Goal: Register for event/course

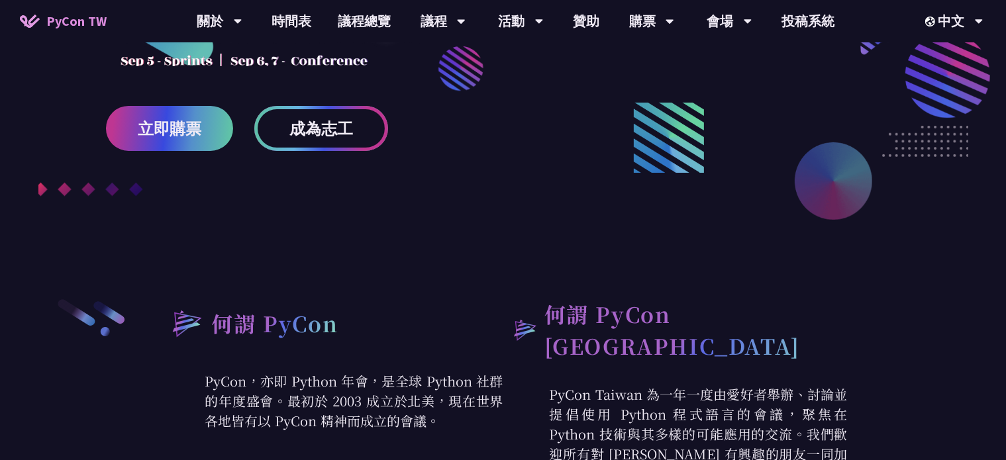
click at [323, 136] on span "成為志工" at bounding box center [321, 129] width 64 height 17
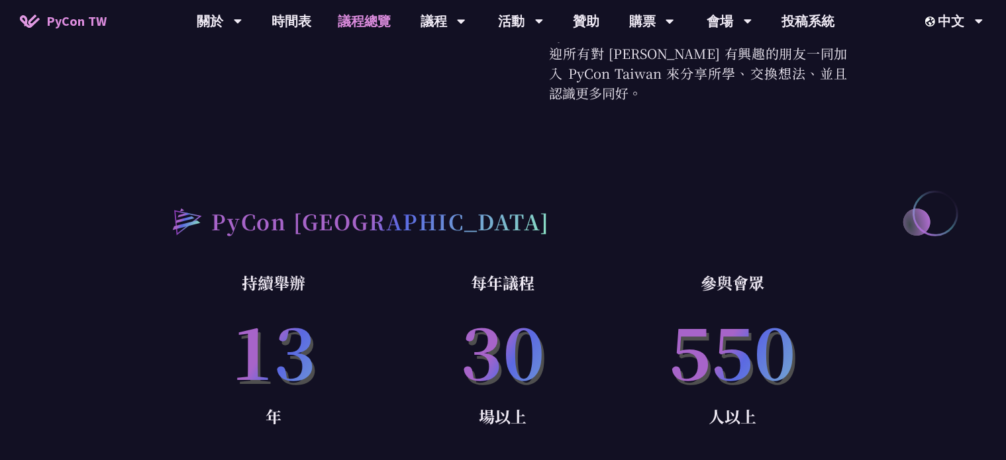
scroll to position [596, 0]
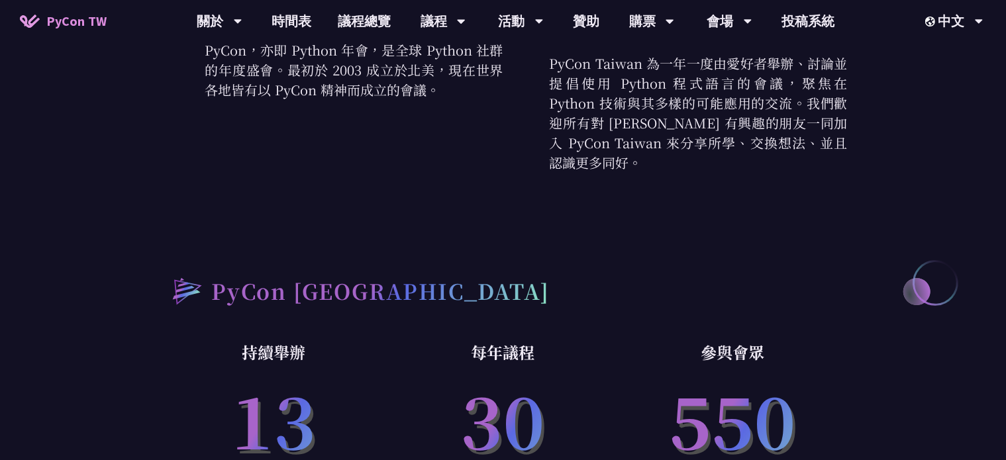
drag, startPoint x: 346, startPoint y: 18, endPoint x: 384, endPoint y: 52, distance: 50.7
click at [346, 18] on link "議程總覽" at bounding box center [364, 21] width 79 height 42
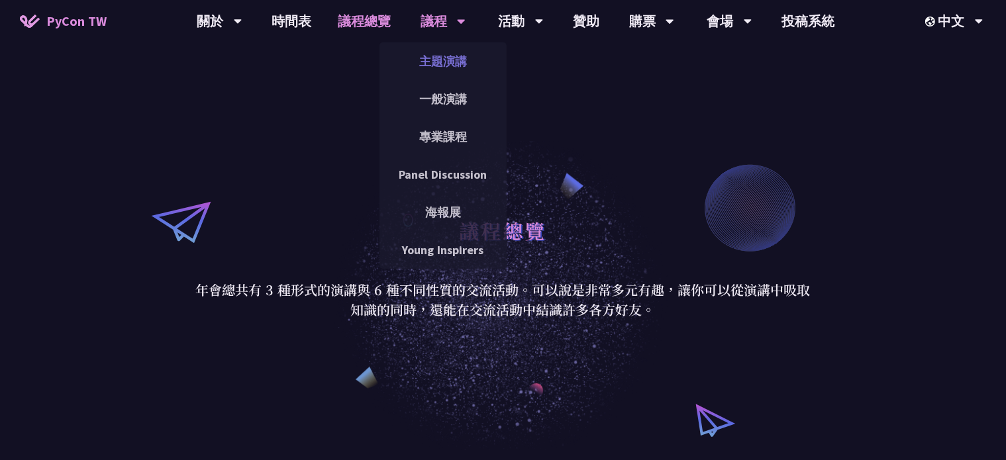
click at [433, 67] on link "主題演講" at bounding box center [443, 61] width 127 height 31
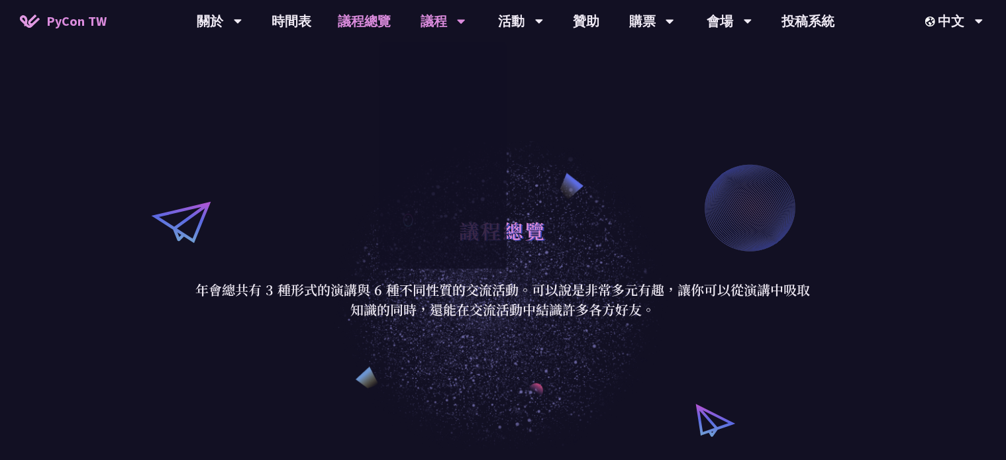
click at [437, 87] on link "一般演講" at bounding box center [443, 98] width 127 height 31
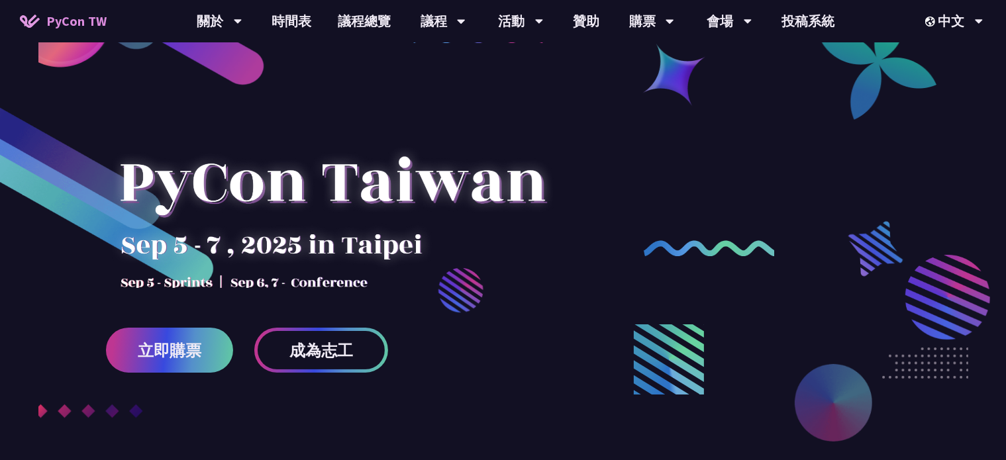
scroll to position [66, 0]
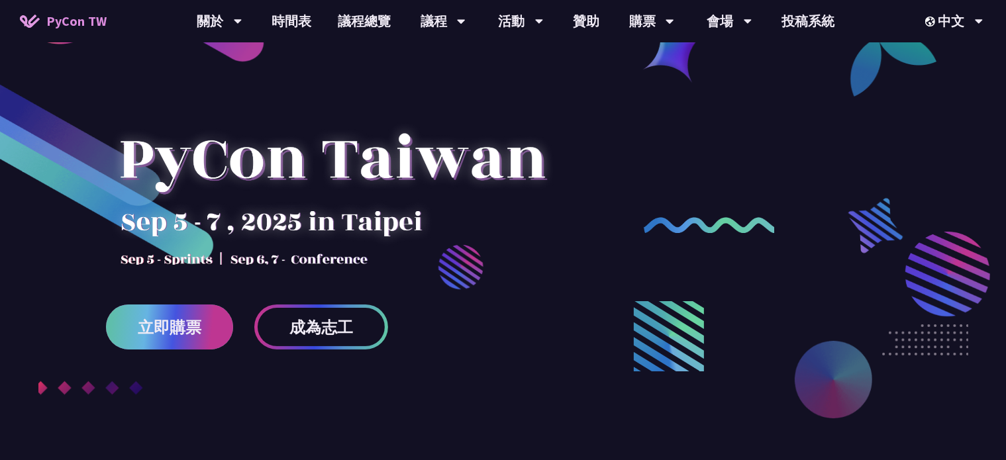
click at [178, 313] on link "立即購票" at bounding box center [169, 327] width 127 height 45
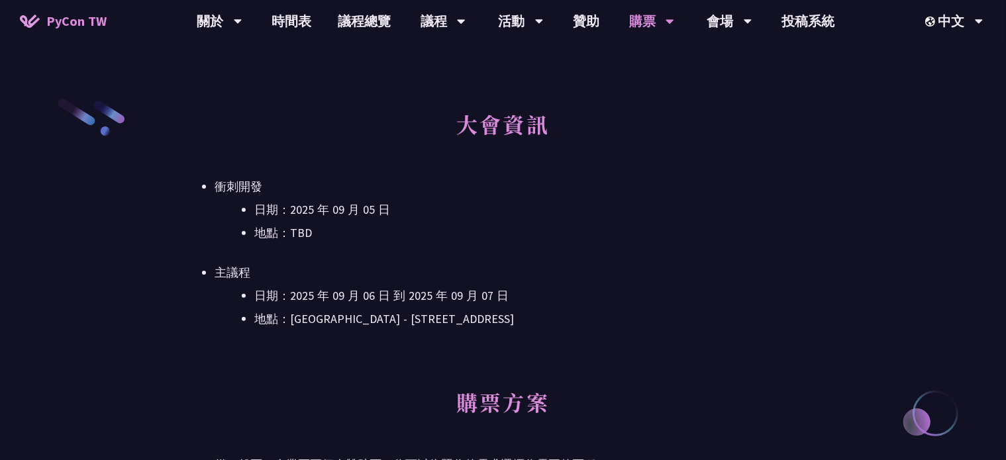
scroll to position [397, 0]
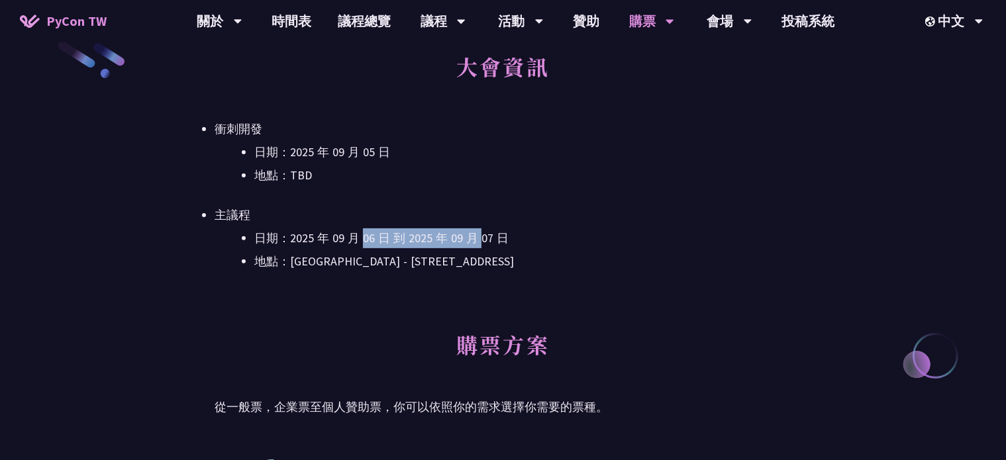
drag, startPoint x: 363, startPoint y: 244, endPoint x: 477, endPoint y: 244, distance: 113.9
click at [477, 244] on li "日期：2025 年 09 月 06 日 到 2025 年 09 月 07 日" at bounding box center [522, 239] width 537 height 20
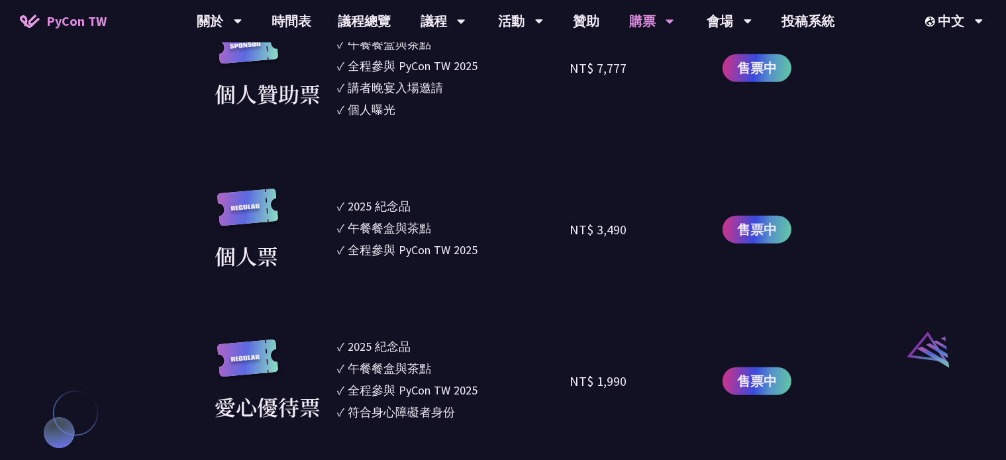
scroll to position [1126, 0]
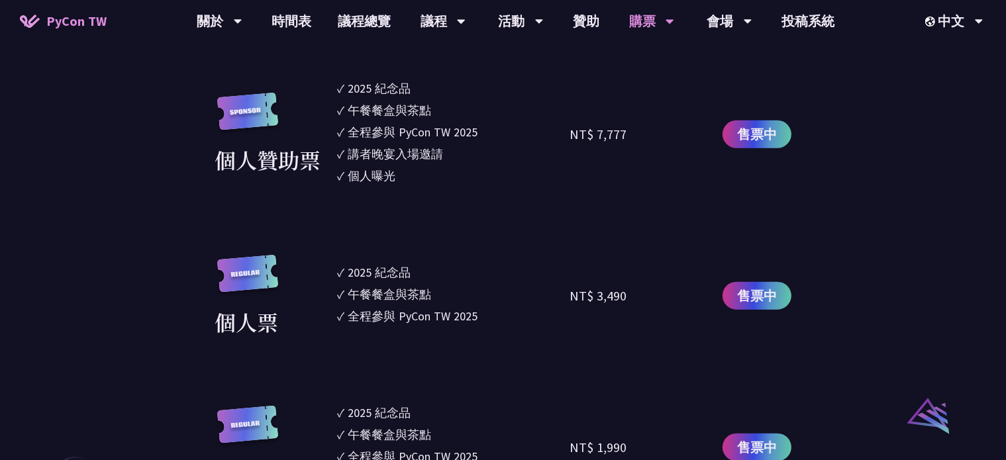
click at [538, 253] on section "企業票 ✓ 2025 紀念品 ✓ 午餐餐盒與茶點 ✓ 全程參與 PyCon TW 2025 ✓ 活動結束後一週提供企業報帳發票 NT$ 6,000 售票中 企…" at bounding box center [503, 184] width 577 height 912
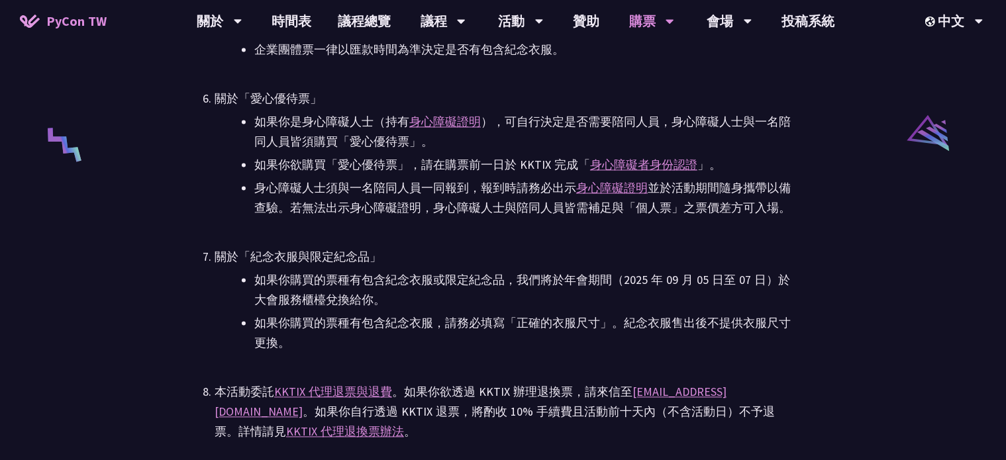
scroll to position [2650, 0]
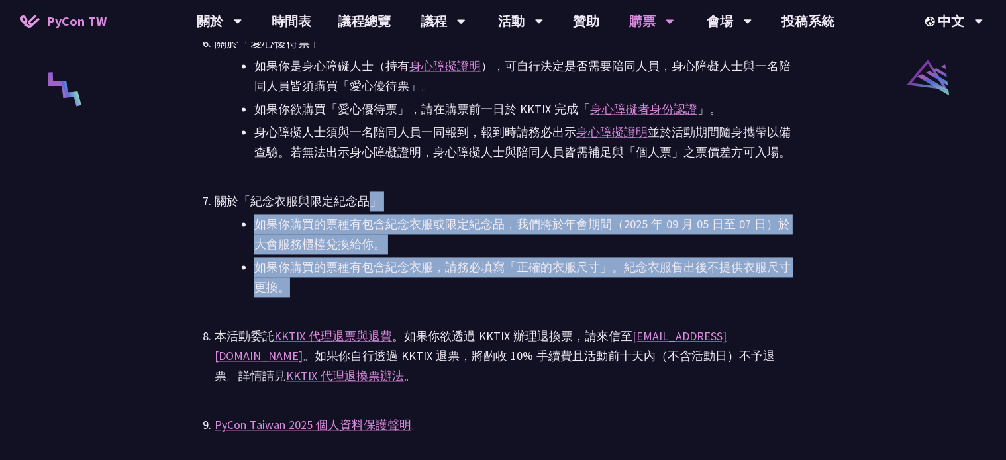
drag, startPoint x: 366, startPoint y: 204, endPoint x: 615, endPoint y: 296, distance: 265.6
click at [615, 296] on li "關於「紀念衣服與限定紀念品」 如果你購買的票種有包含紀念衣服或限定紀念品，我們將於年會期間（2025 年 09 月 05 日至 07 日）於大會服務櫃檯兌換給…" at bounding box center [503, 244] width 577 height 106
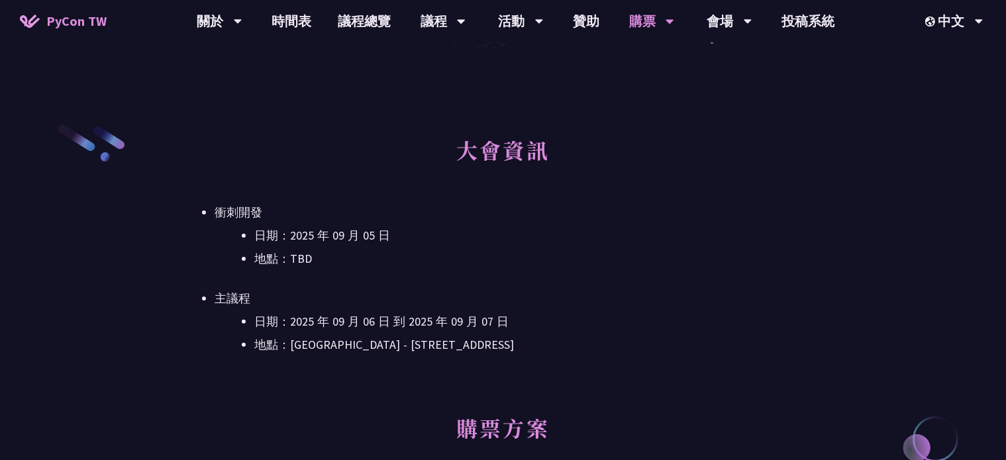
scroll to position [0, 0]
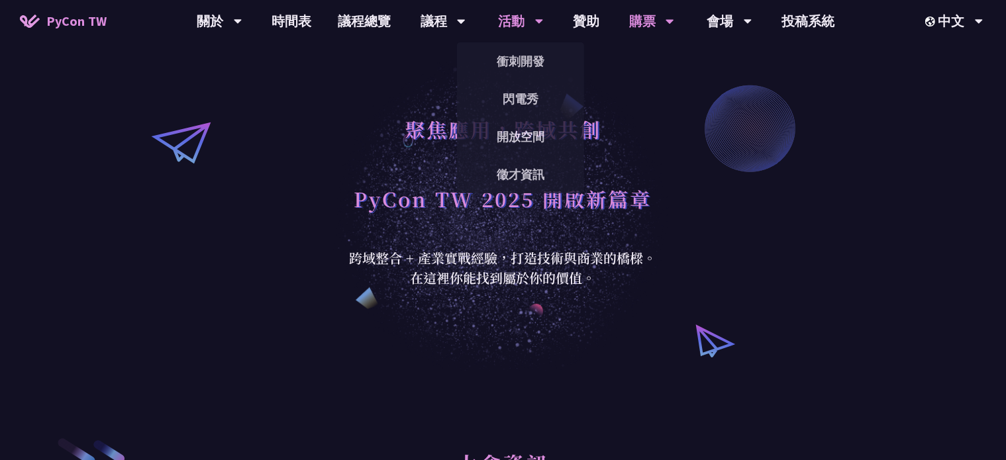
click at [242, 35] on div "活動" at bounding box center [219, 21] width 45 height 42
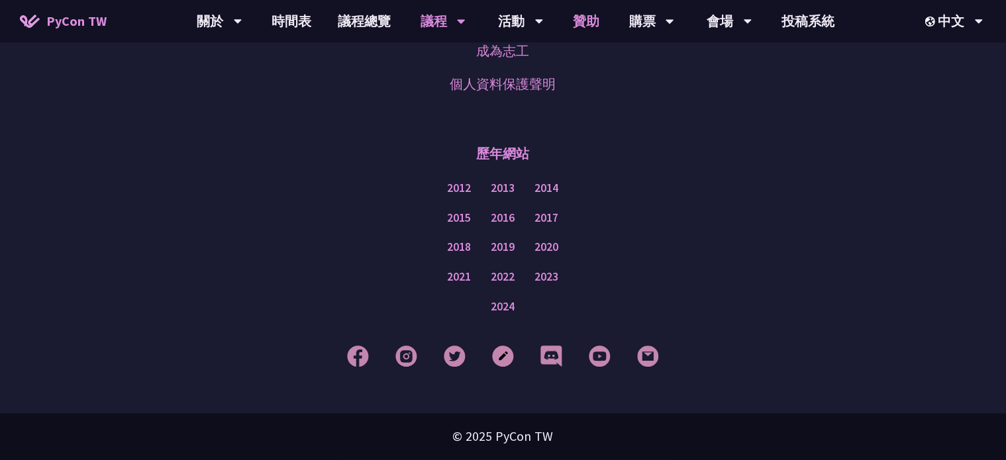
scroll to position [2428, 0]
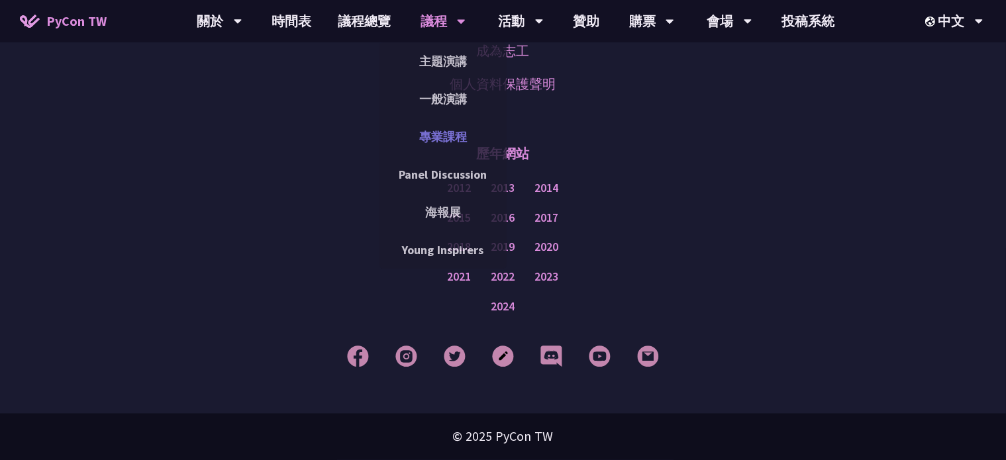
click at [477, 126] on link "專業課程" at bounding box center [443, 136] width 127 height 31
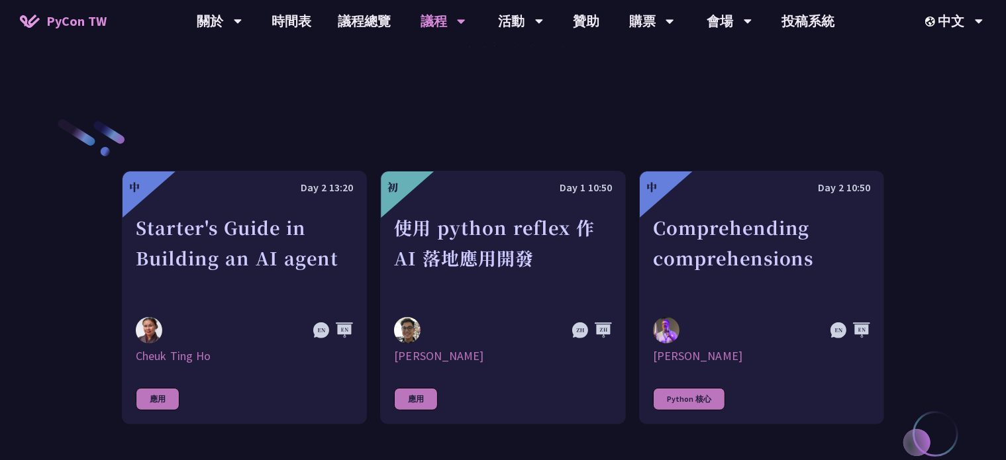
scroll to position [397, 0]
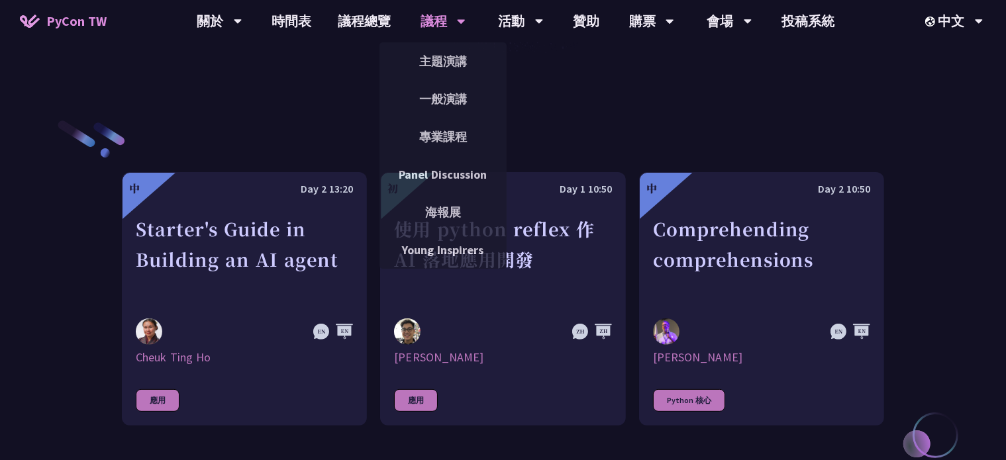
click at [429, 26] on div "議程" at bounding box center [443, 21] width 45 height 42
click at [449, 91] on link "一般演講" at bounding box center [443, 98] width 127 height 31
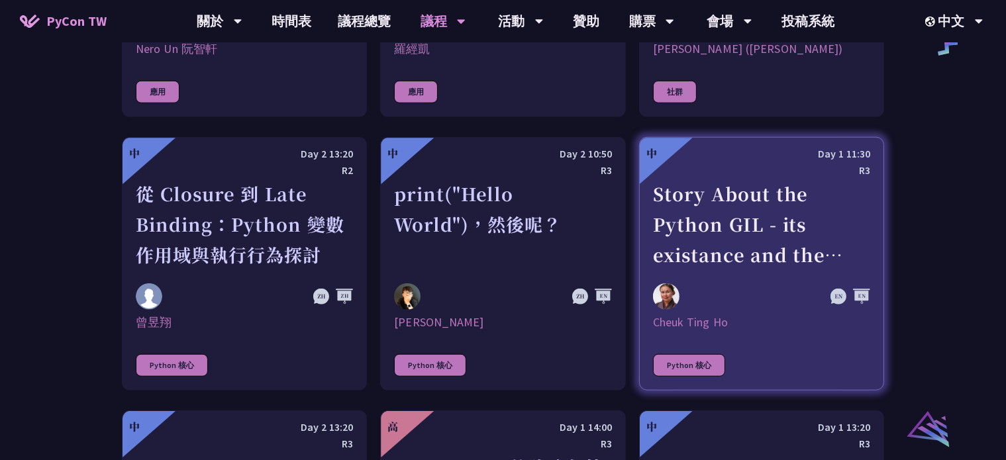
scroll to position [2245, 0]
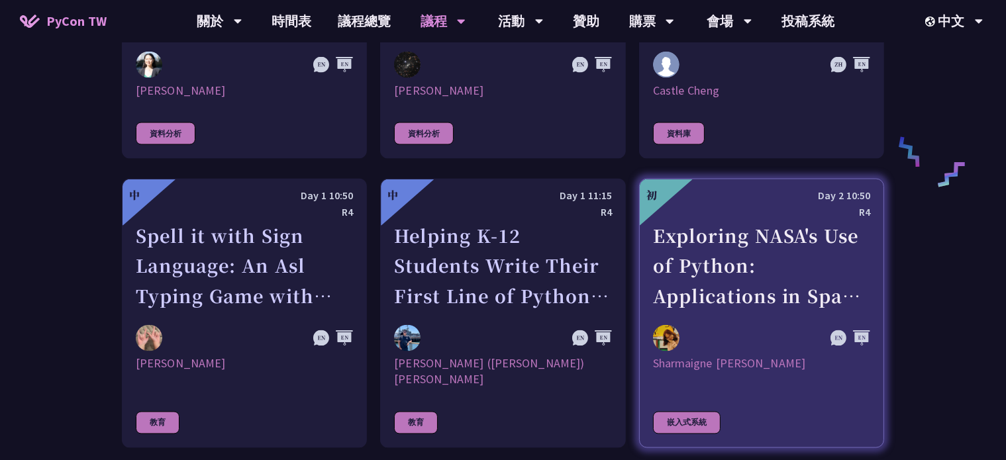
click at [761, 282] on div "Exploring NASA's Use of Python: Applications in Space Research and Data Analysis" at bounding box center [761, 266] width 217 height 91
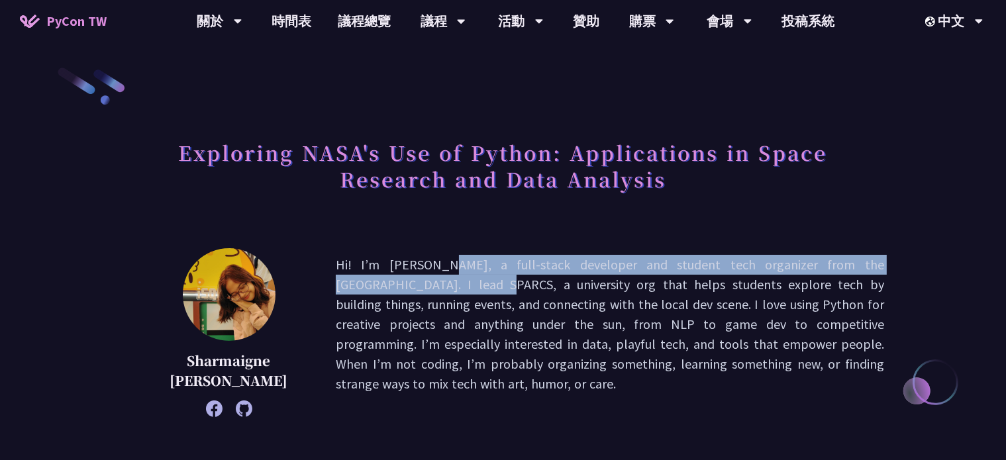
drag, startPoint x: 325, startPoint y: 262, endPoint x: 854, endPoint y: 270, distance: 528.7
click at [854, 270] on div "Sharmaigne Angelie Mabano Hi! I’m Sharmaigne, a full-stack developer and studen…" at bounding box center [503, 332] width 762 height 169
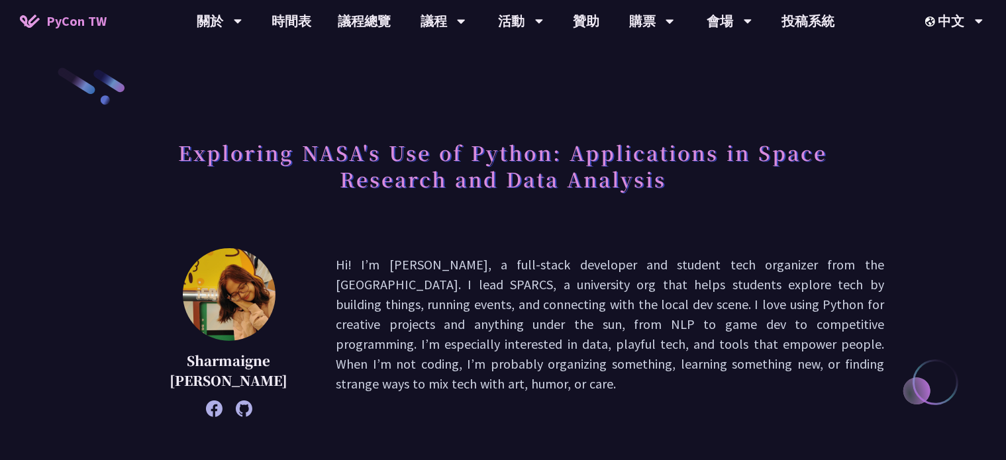
click at [557, 317] on p "Hi! I’m Sharmaigne, a full-stack developer and student tech organizer from the …" at bounding box center [610, 333] width 549 height 156
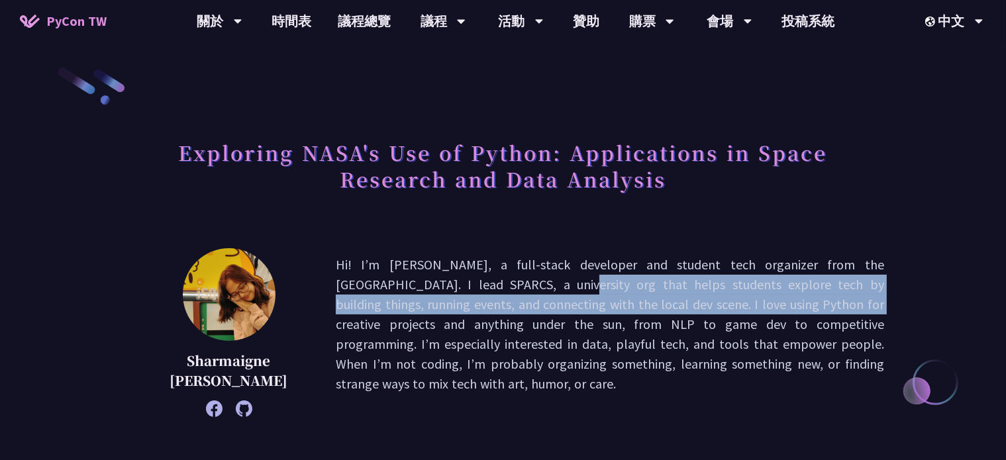
drag, startPoint x: 374, startPoint y: 285, endPoint x: 637, endPoint y: 304, distance: 263.0
click at [637, 304] on p "Hi! I’m Sharmaigne, a full-stack developer and student tech organizer from the …" at bounding box center [610, 333] width 549 height 156
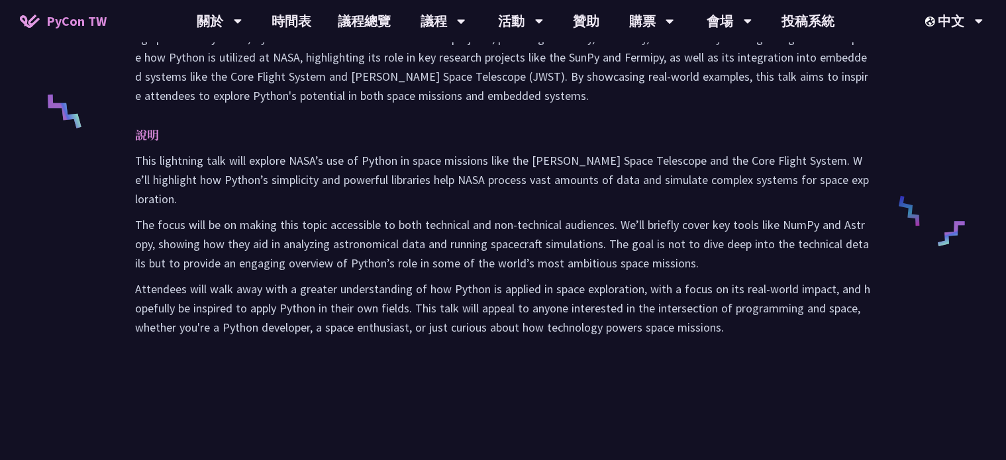
scroll to position [729, 0]
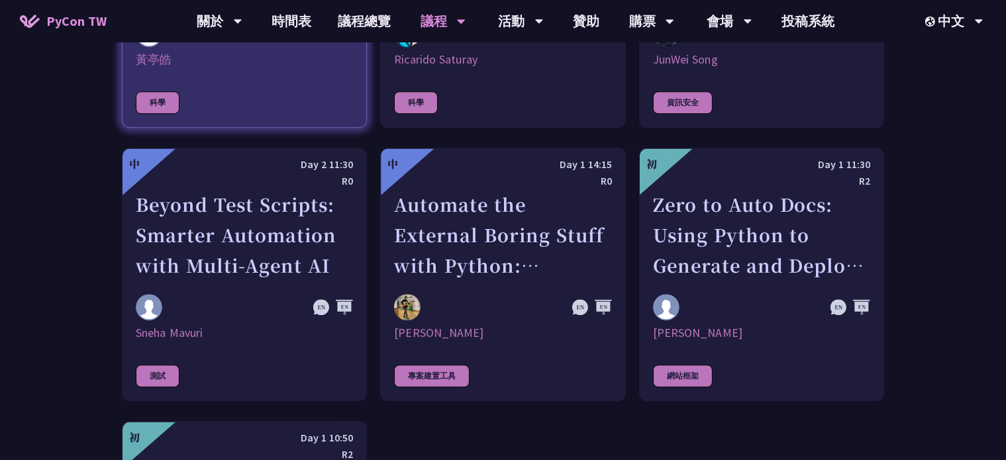
scroll to position [3795, 0]
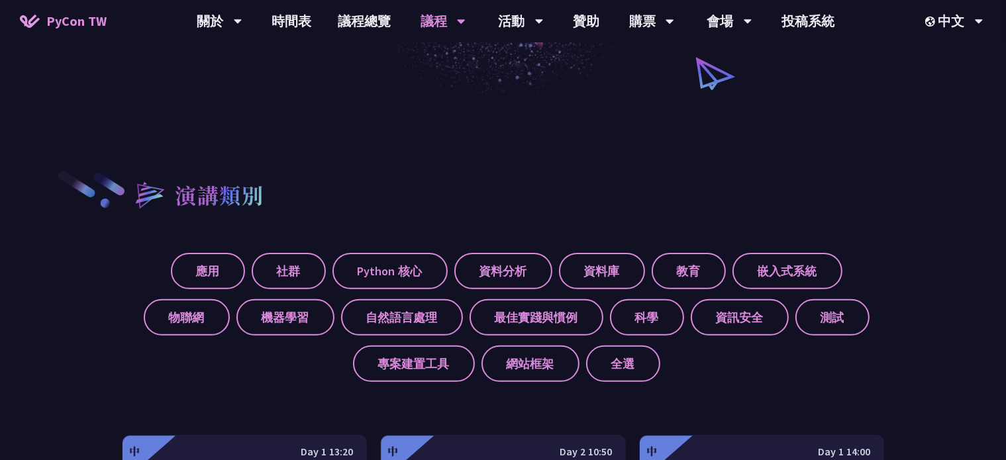
scroll to position [265, 0]
